Goal: Obtain resource: Download file/media

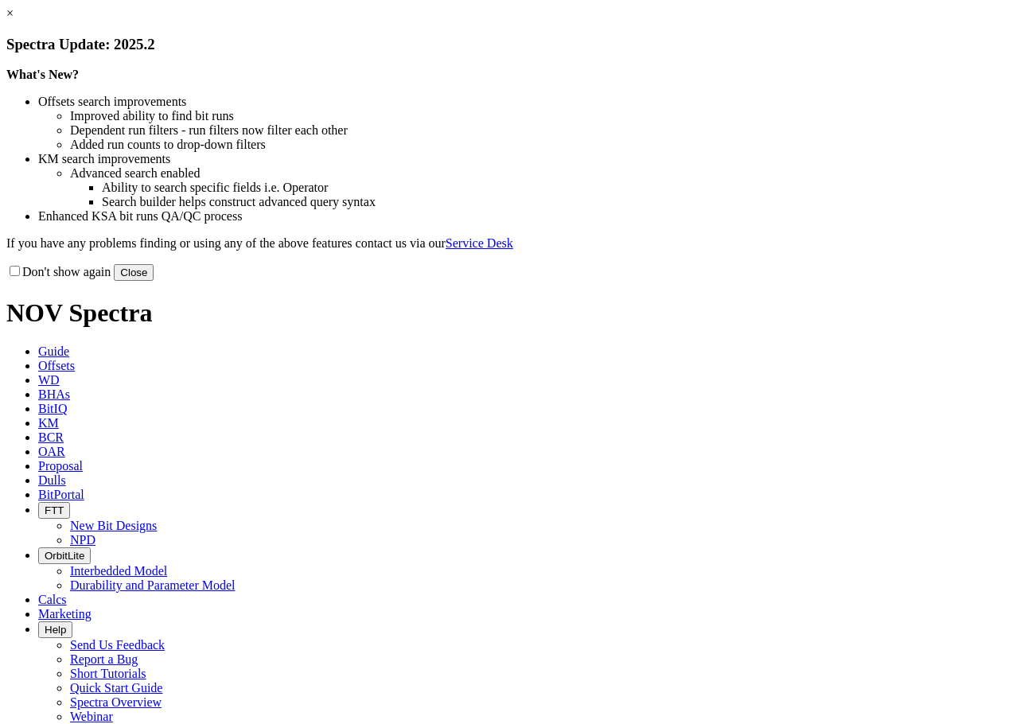
click at [14, 20] on link "×" at bounding box center [9, 13] width 7 height 14
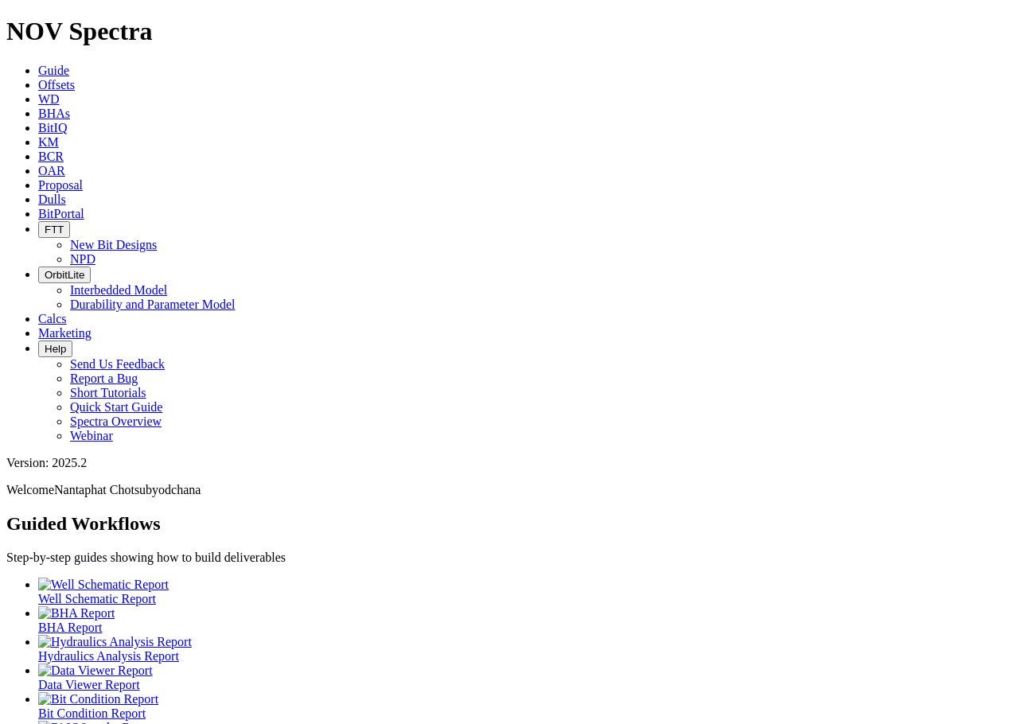
click at [38, 207] on icon at bounding box center [38, 214] width 0 height 14
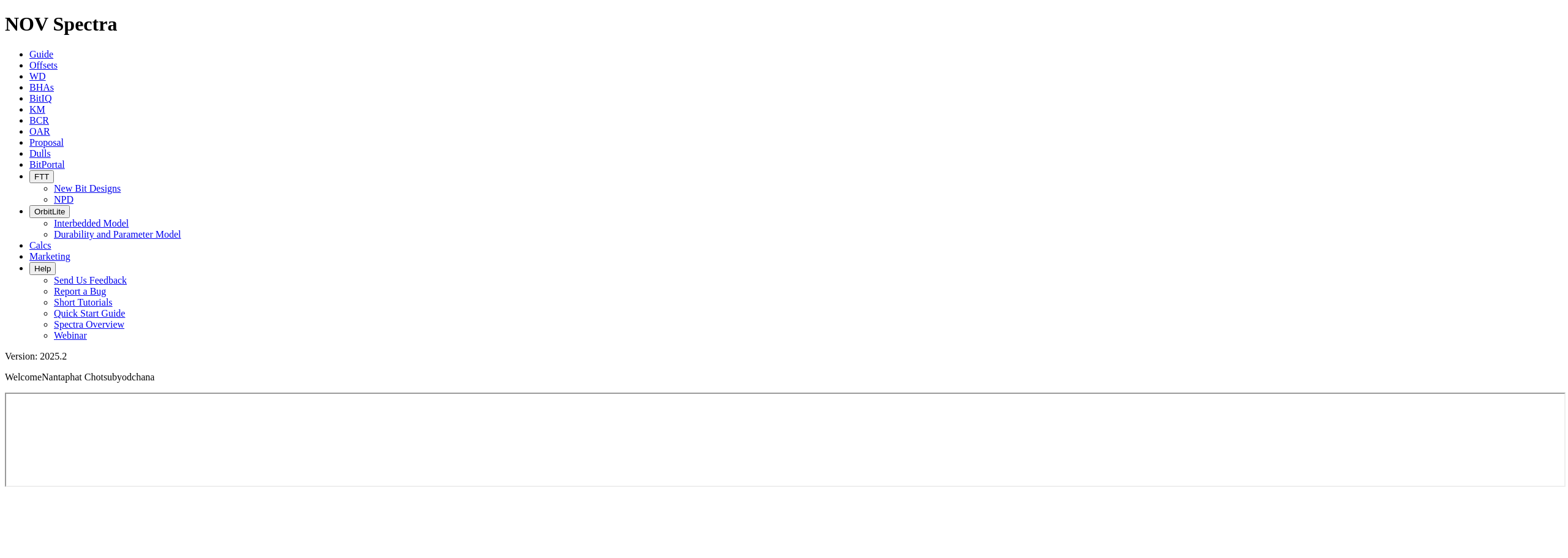
drag, startPoint x: 89, startPoint y: 16, endPoint x: 547, endPoint y: 10, distance: 458.0
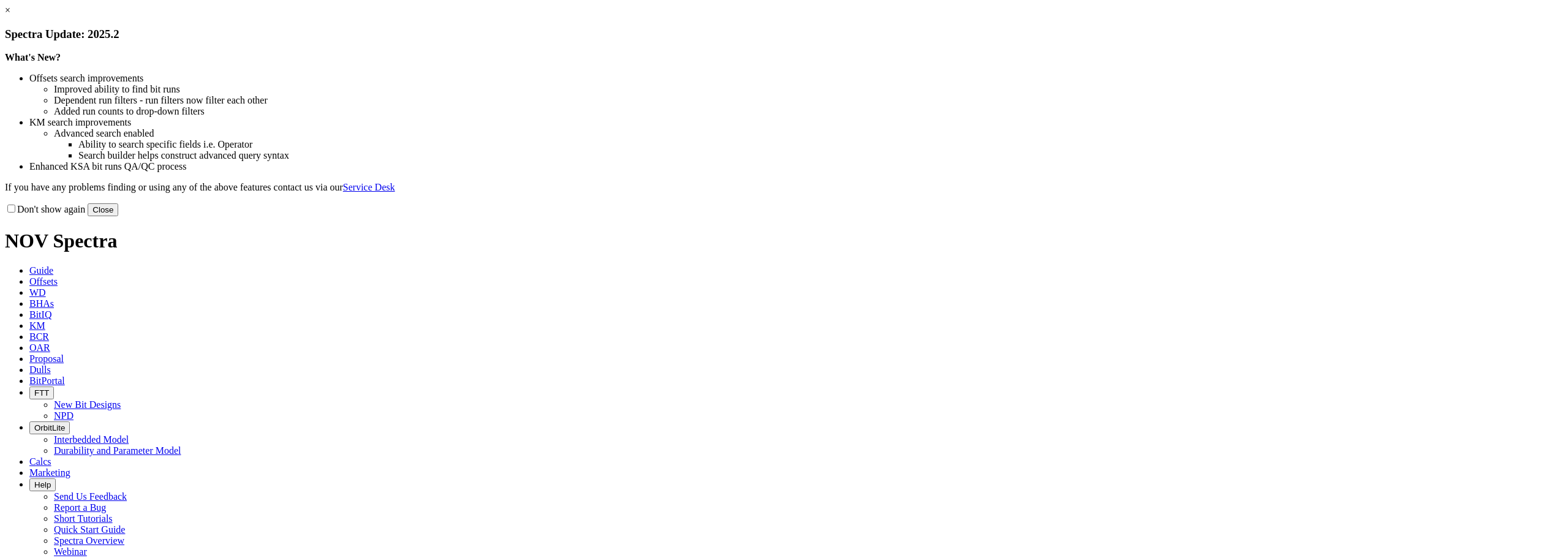
click at [11, 15] on link "×" at bounding box center [7, 10] width 5 height 11
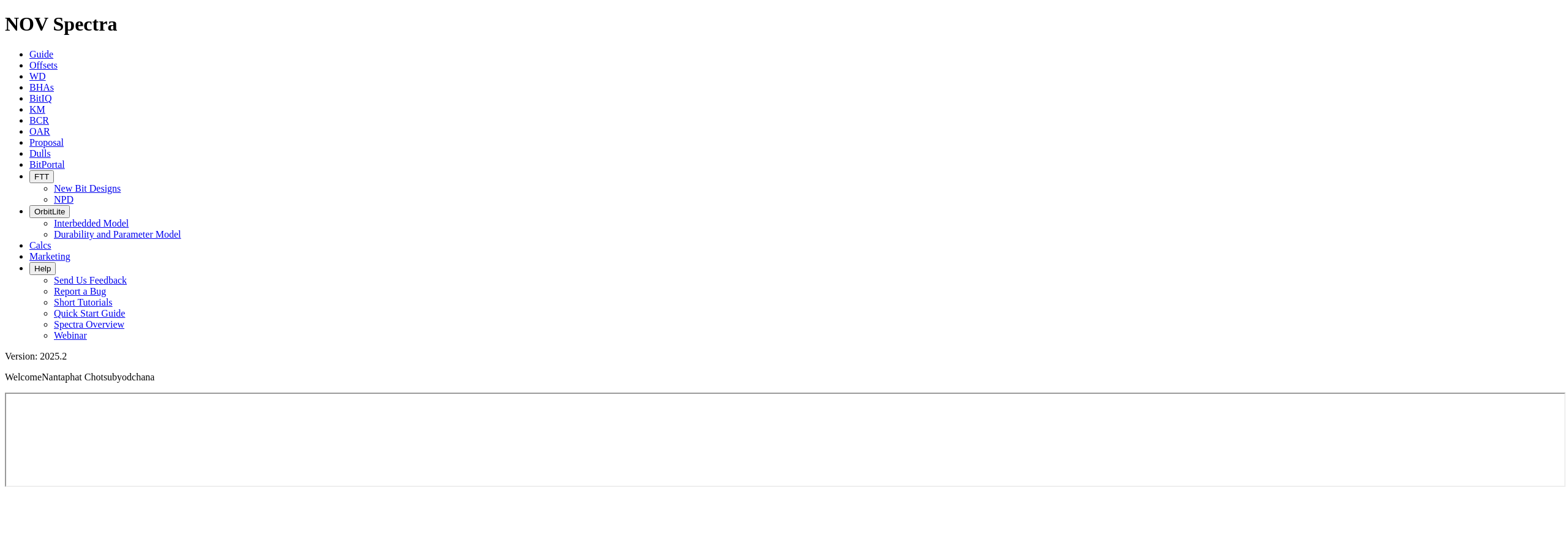
click at [65, 159] on link "BitPortal" at bounding box center [47, 165] width 35 height 11
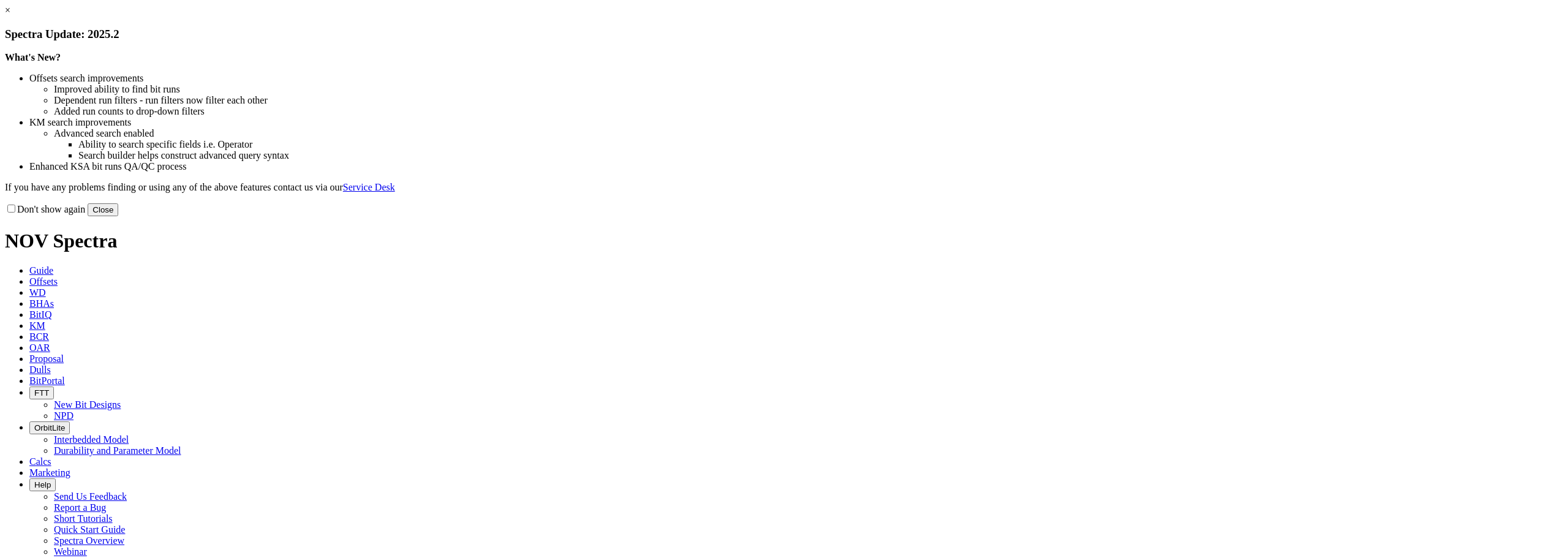
click at [11, 15] on link "×" at bounding box center [7, 10] width 5 height 11
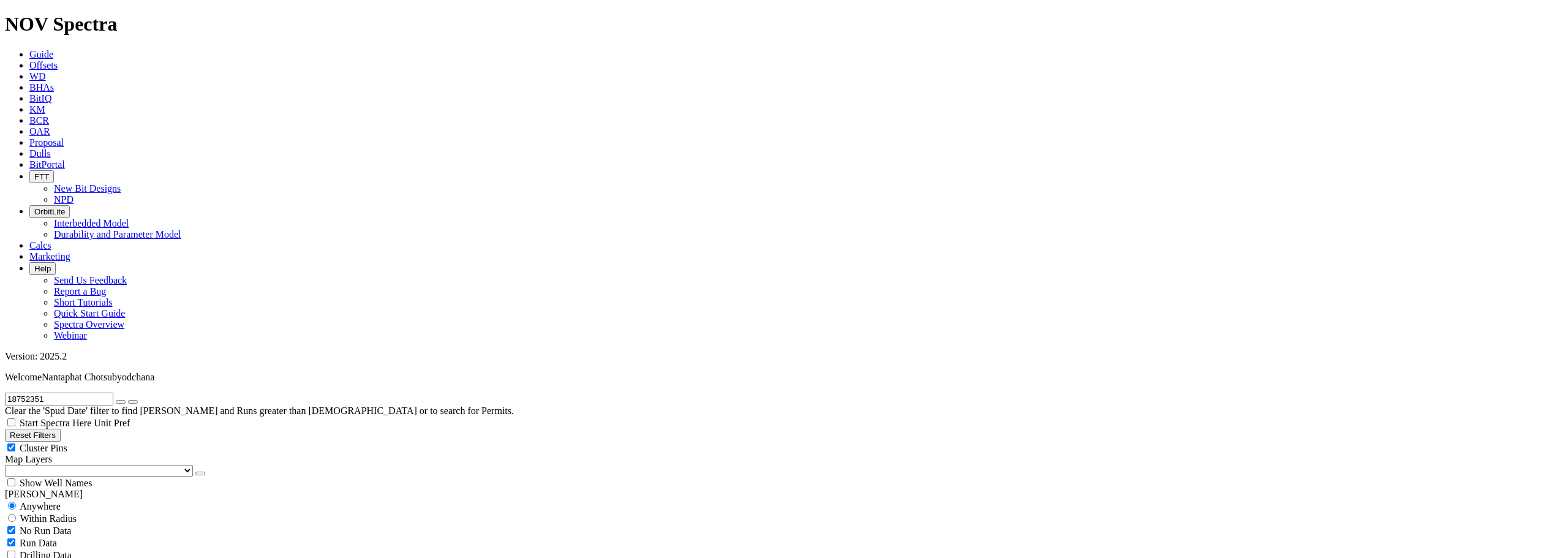
scroll to position [490, 0]
select select "6.125"
checkbox input "false"
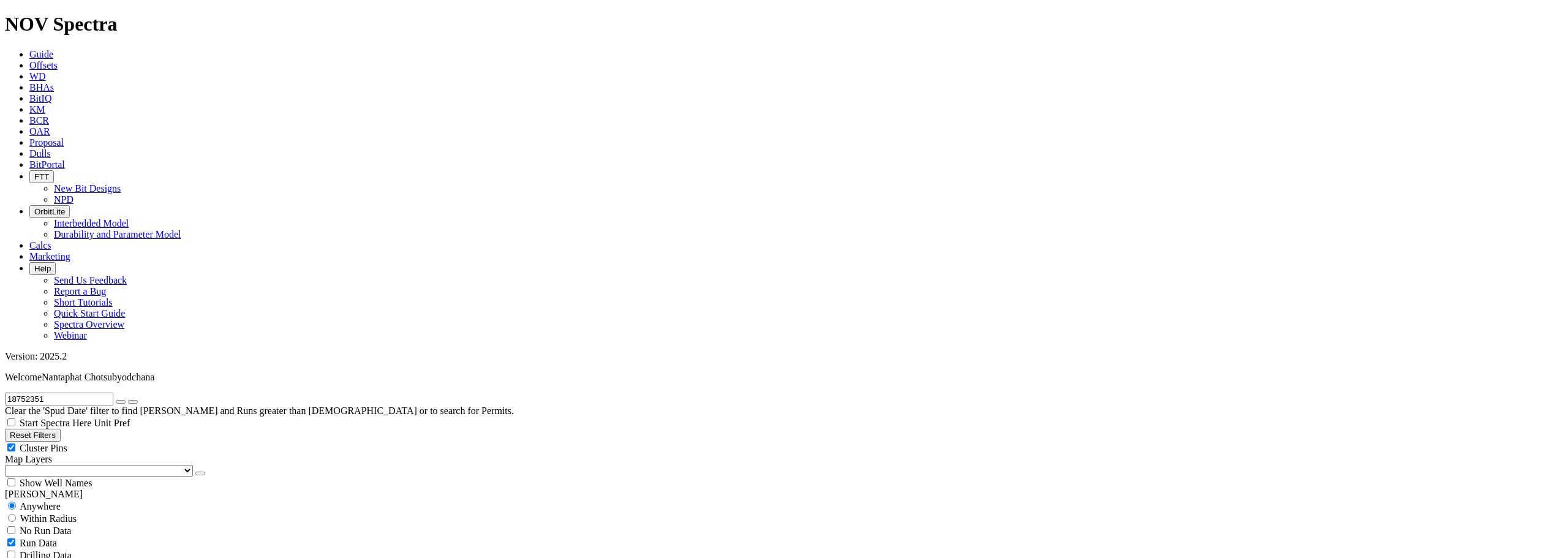
select select "? number:6.125 ?"
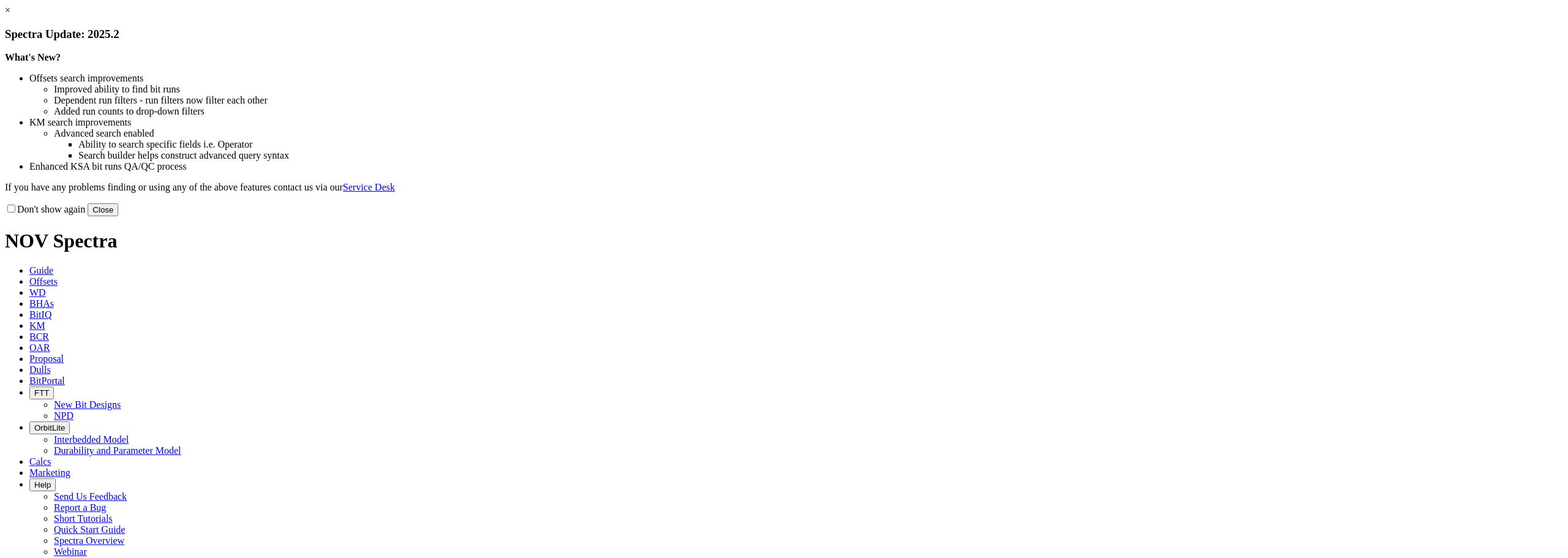
click at [11, 15] on link "×" at bounding box center [7, 10] width 5 height 11
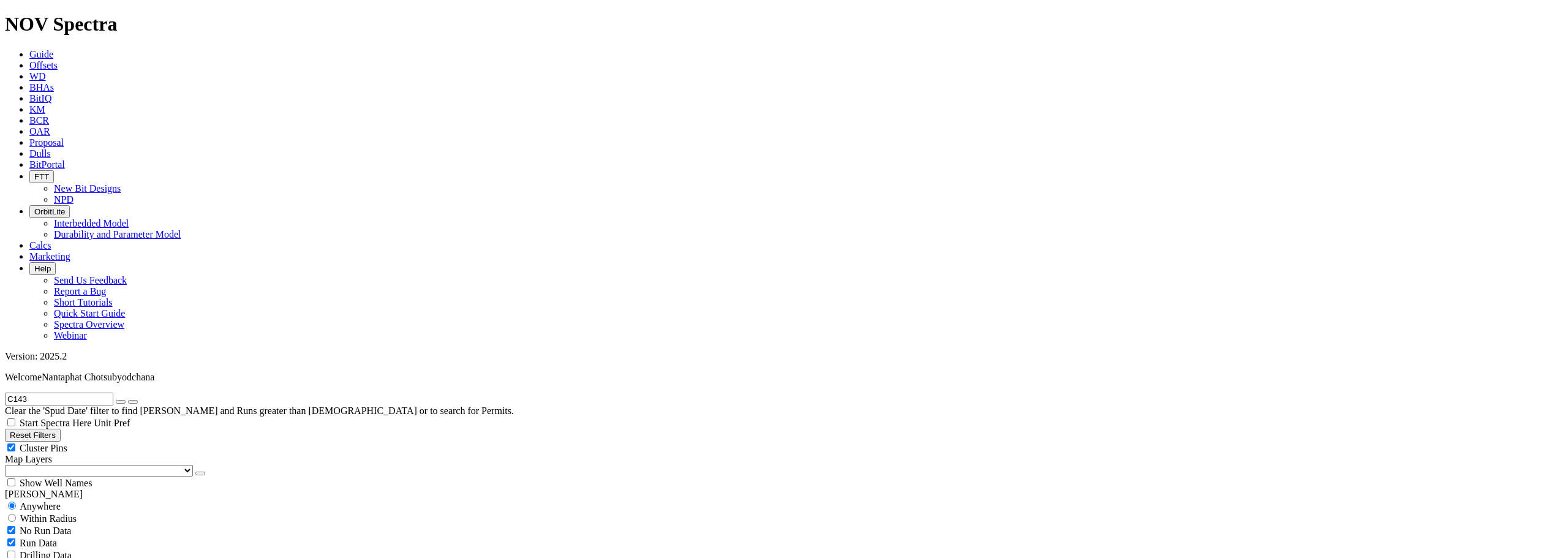
scroll to position [551, 0]
select select "6.125"
checkbox input "false"
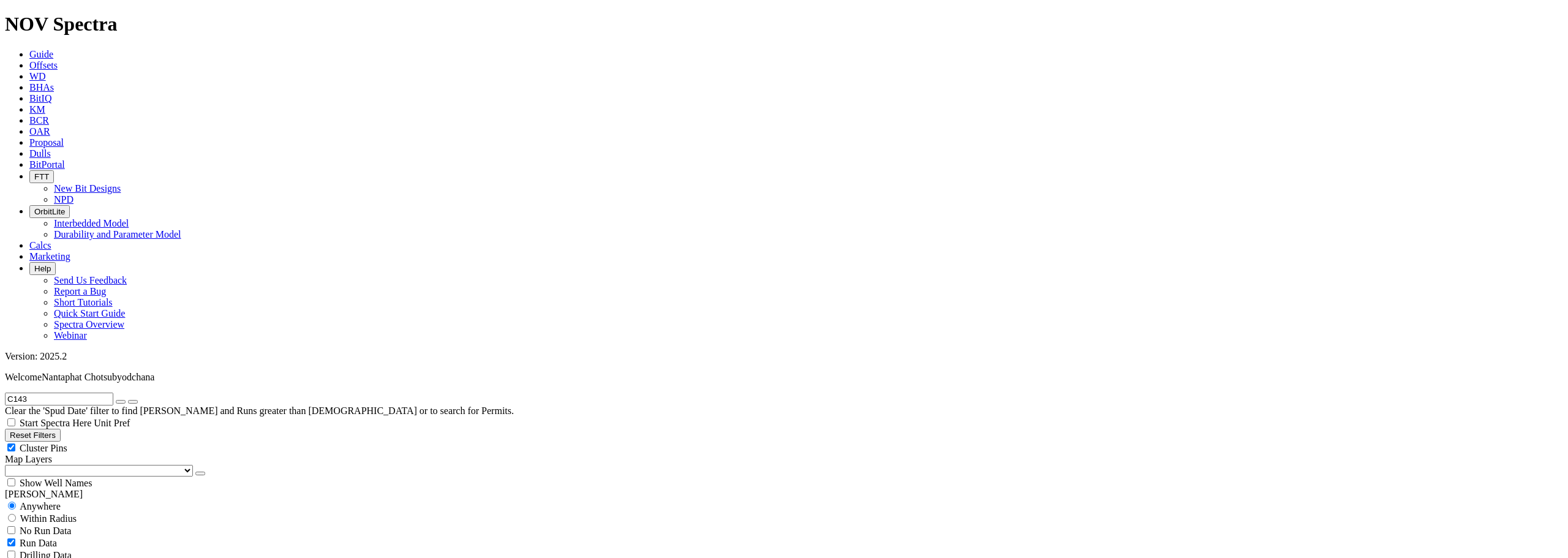
select select "? number:6.125 ?"
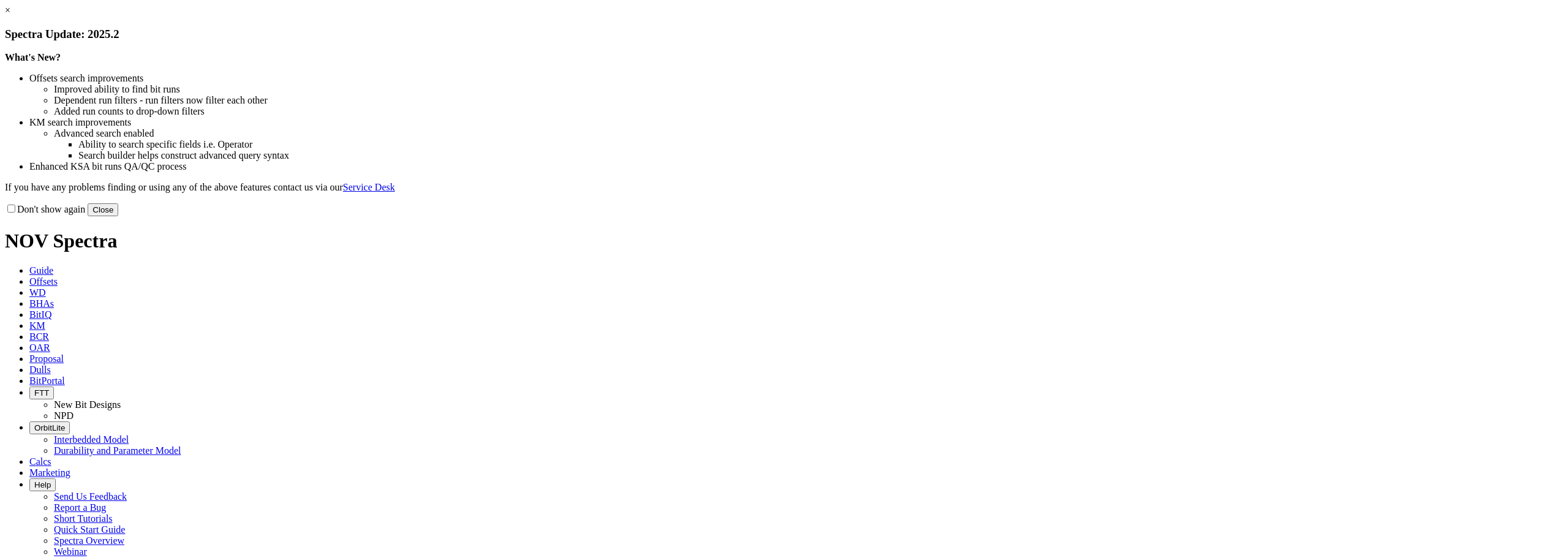
click at [11, 15] on link "×" at bounding box center [7, 10] width 5 height 11
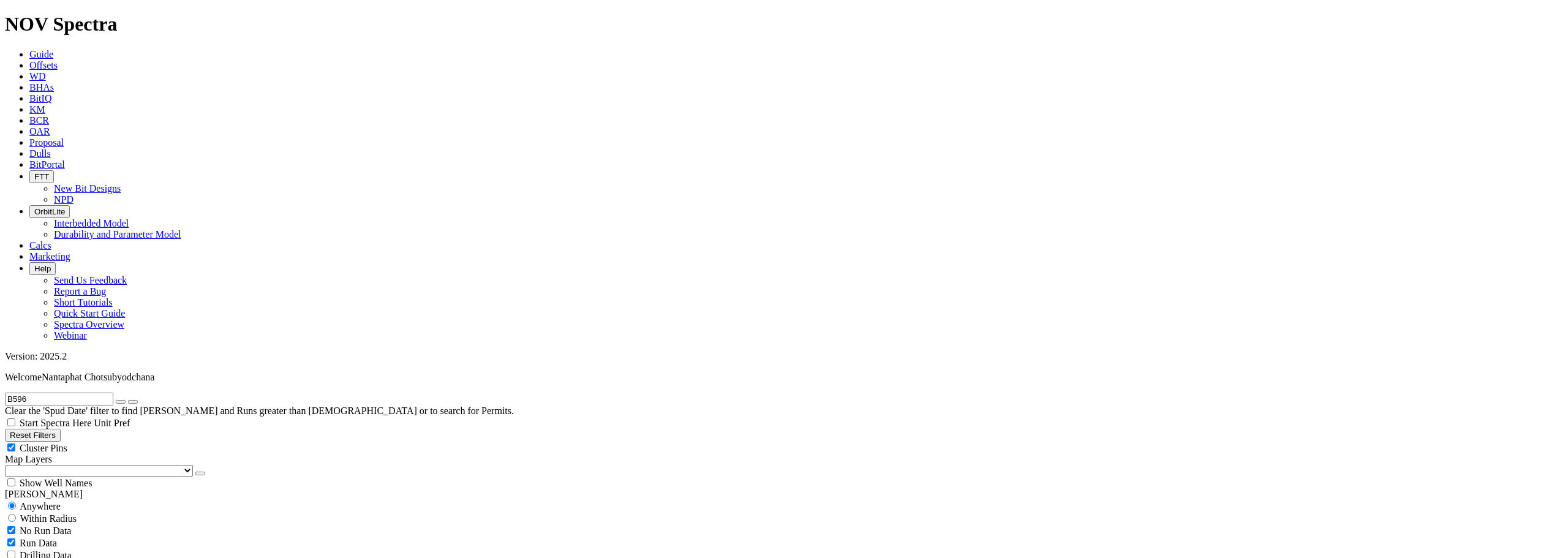
scroll to position [367, 0]
select select "6.125"
checkbox input "false"
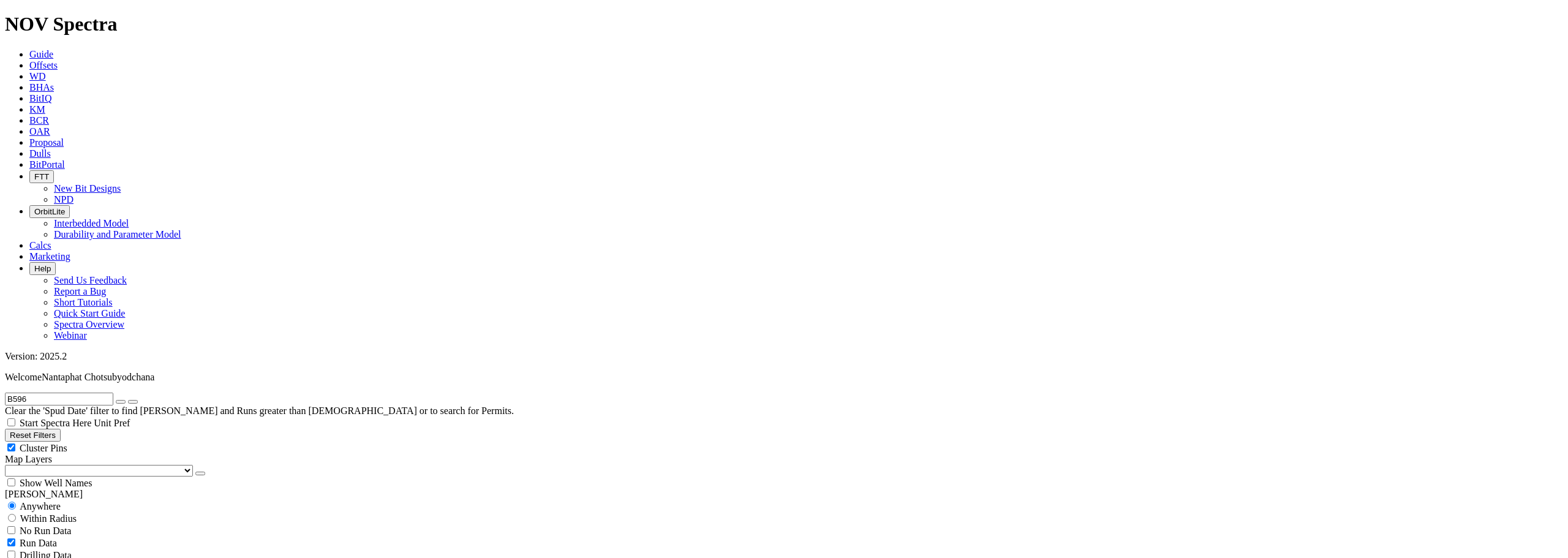
select select "? number:6.125 ?"
checkbox input "true"
